Goal: Task Accomplishment & Management: Use online tool/utility

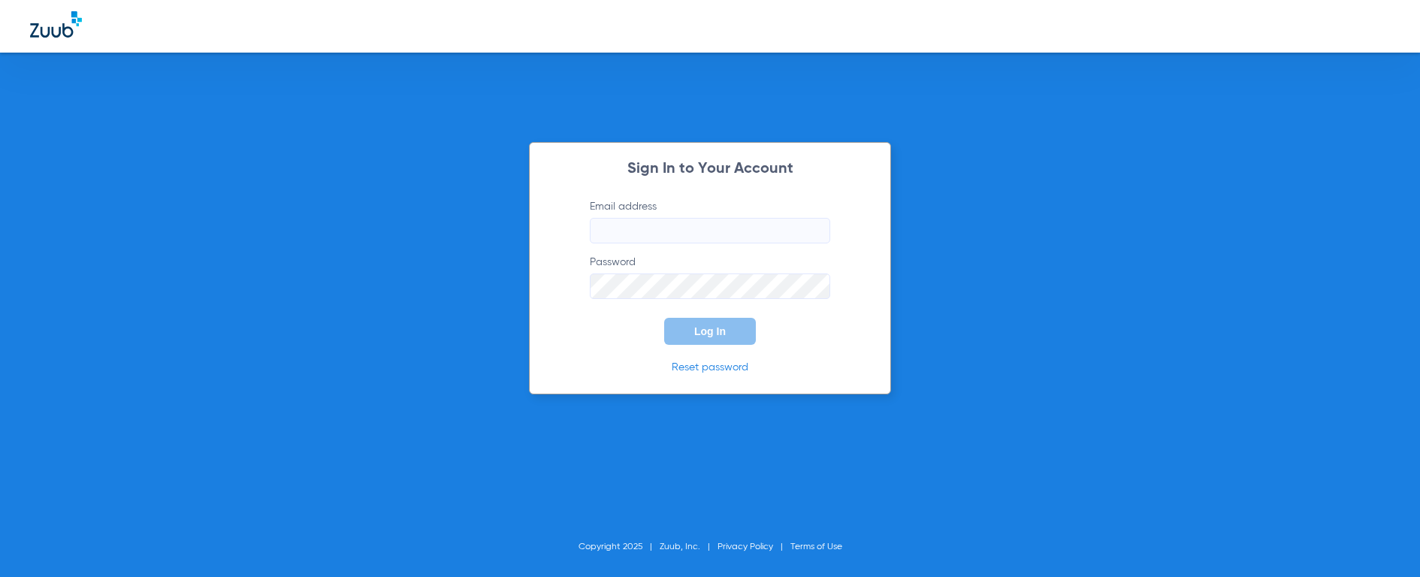
type input "[EMAIL_ADDRESS][DOMAIN_NAME]"
click at [706, 332] on button "Log In" at bounding box center [710, 331] width 92 height 27
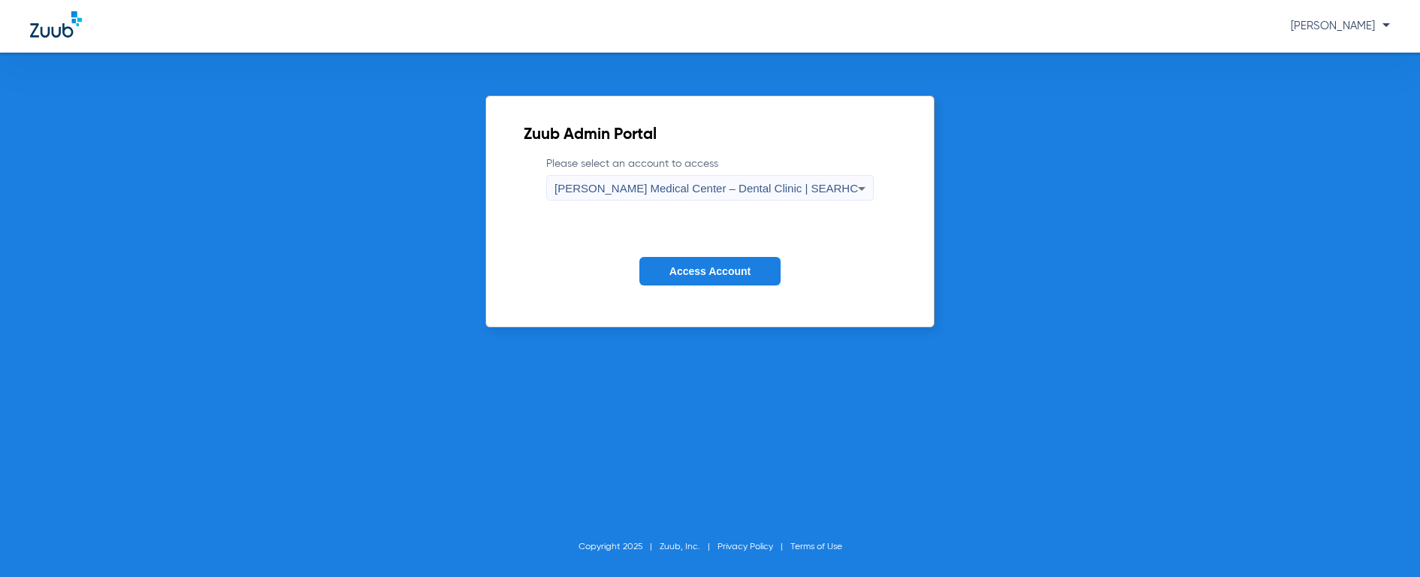
click at [743, 194] on span "[PERSON_NAME] Medical Center – Dental Clinic | SEARHC" at bounding box center [706, 188] width 304 height 13
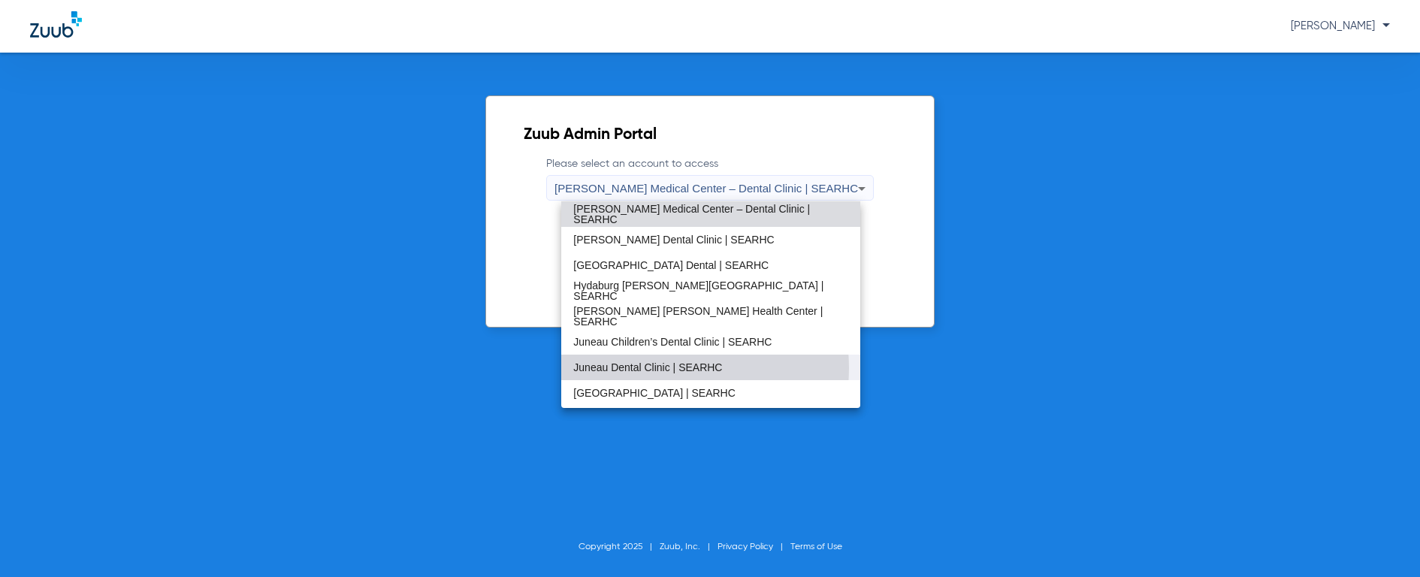
click at [663, 368] on span "Juneau Dental Clinic | SEARHC" at bounding box center [647, 367] width 149 height 11
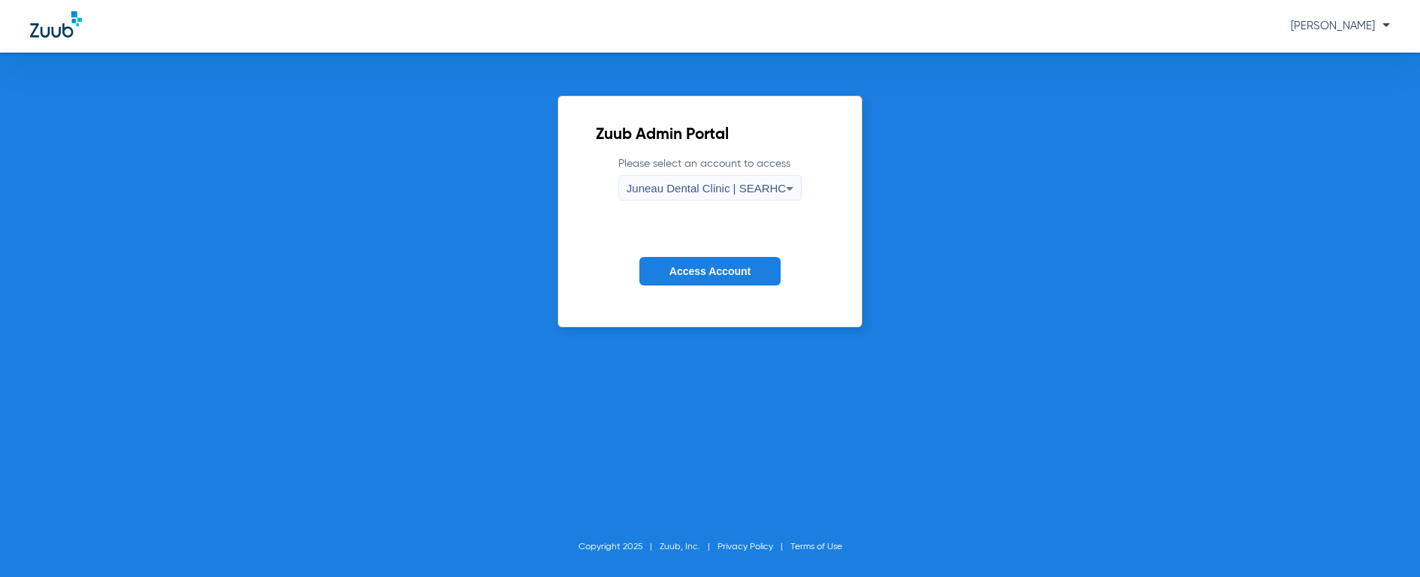
click at [730, 273] on span "Access Account" at bounding box center [709, 271] width 81 height 12
